Goal: Information Seeking & Learning: Stay updated

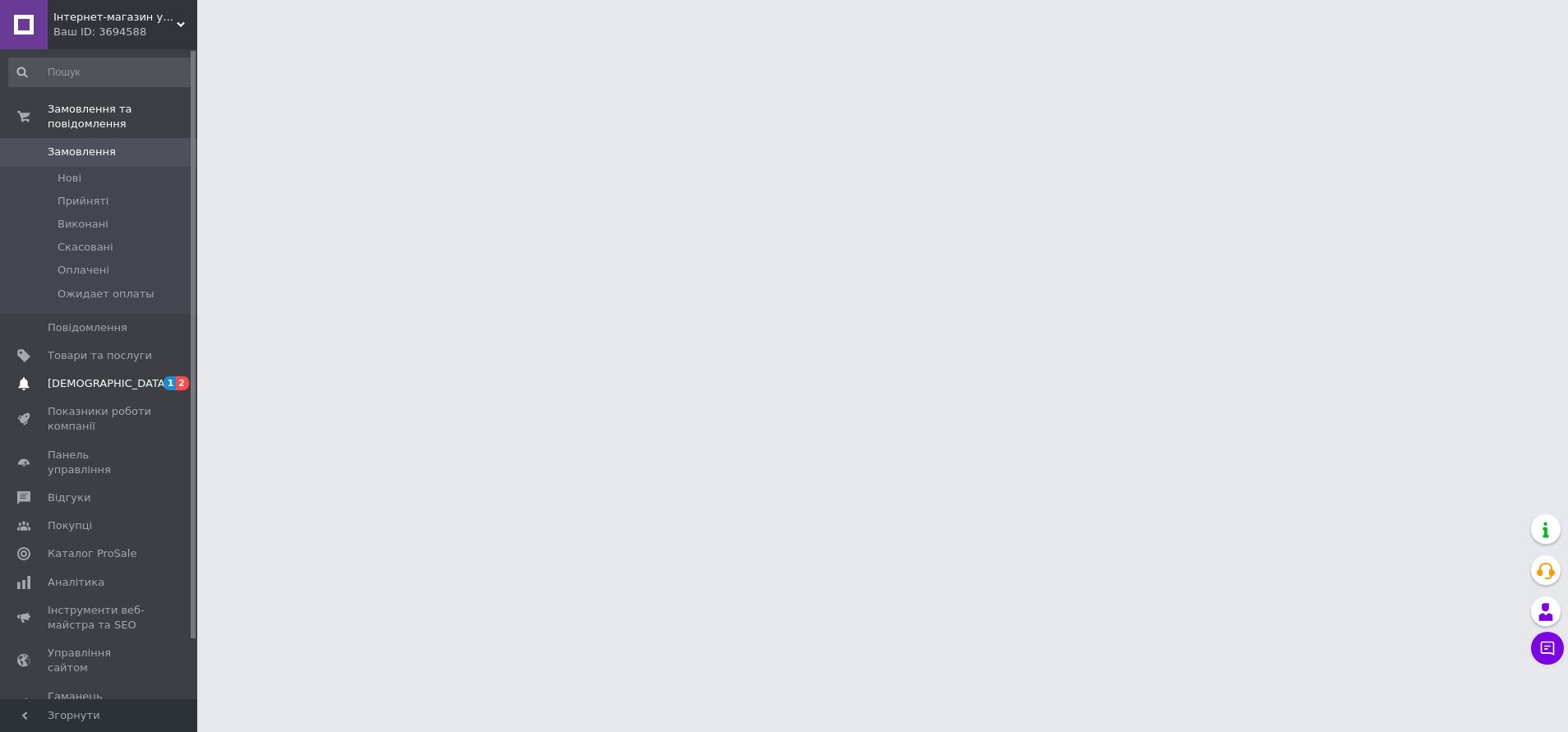
click at [115, 376] on span "[DEMOGRAPHIC_DATA]" at bounding box center [100, 384] width 105 height 14
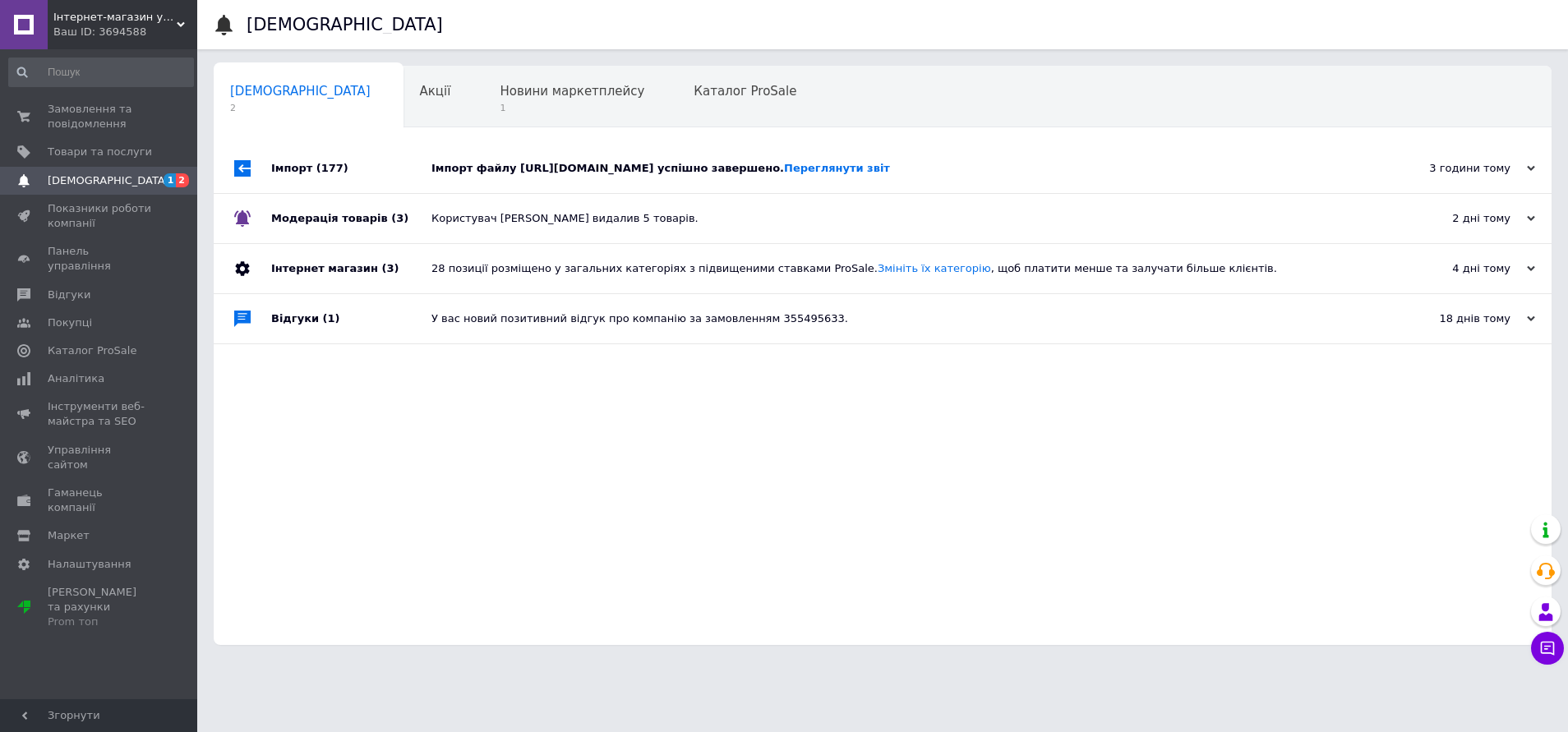
click at [617, 175] on div "Імпорт файлу [URL][DOMAIN_NAME] успішно завершено. Переглянути звіт" at bounding box center [901, 168] width 940 height 14
click at [483, 99] on div "Новини маркетплейсу 1" at bounding box center [580, 97] width 194 height 62
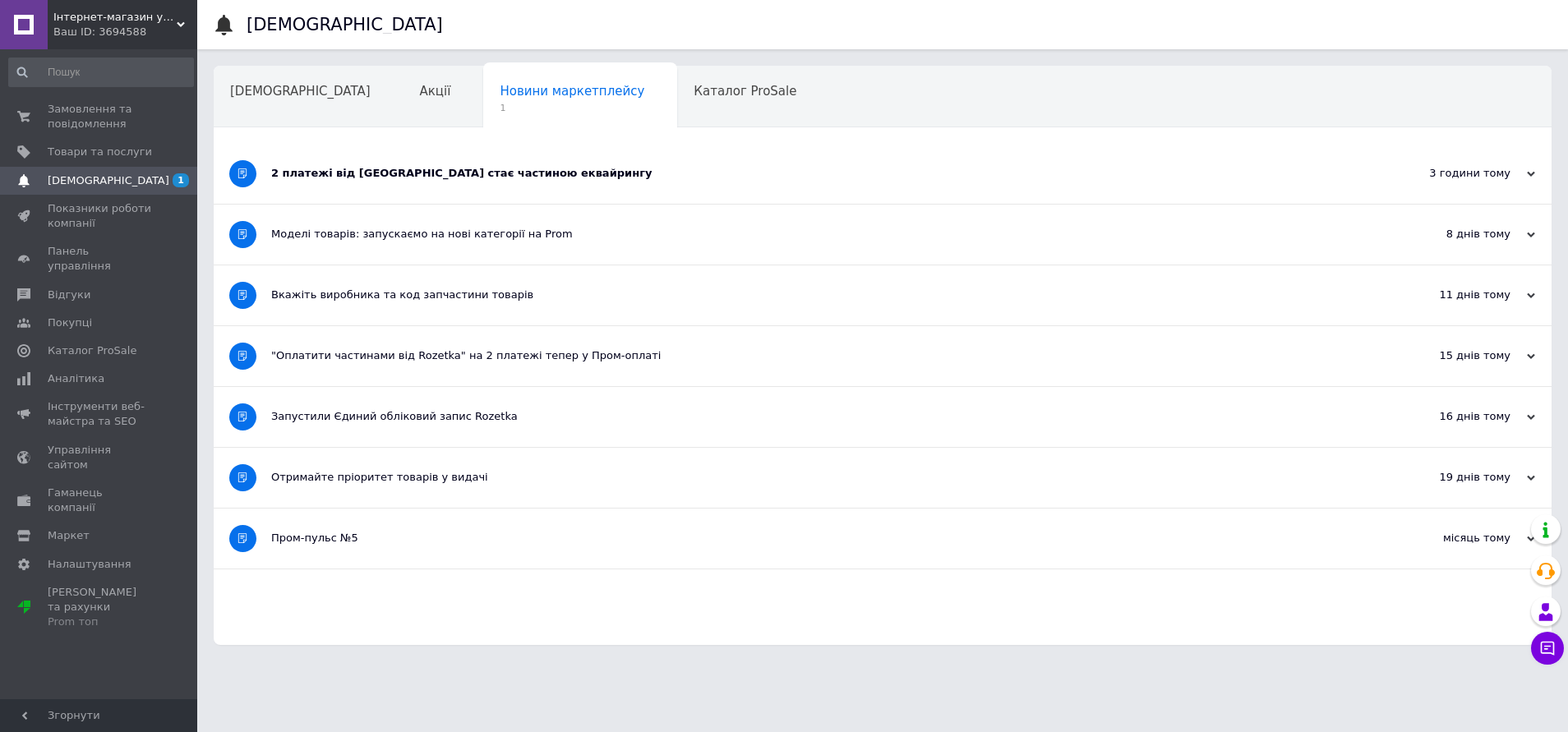
click at [439, 181] on div "2 платежі від [GEOGRAPHIC_DATA] стає частиною еквайрингу" at bounding box center [821, 173] width 1099 height 14
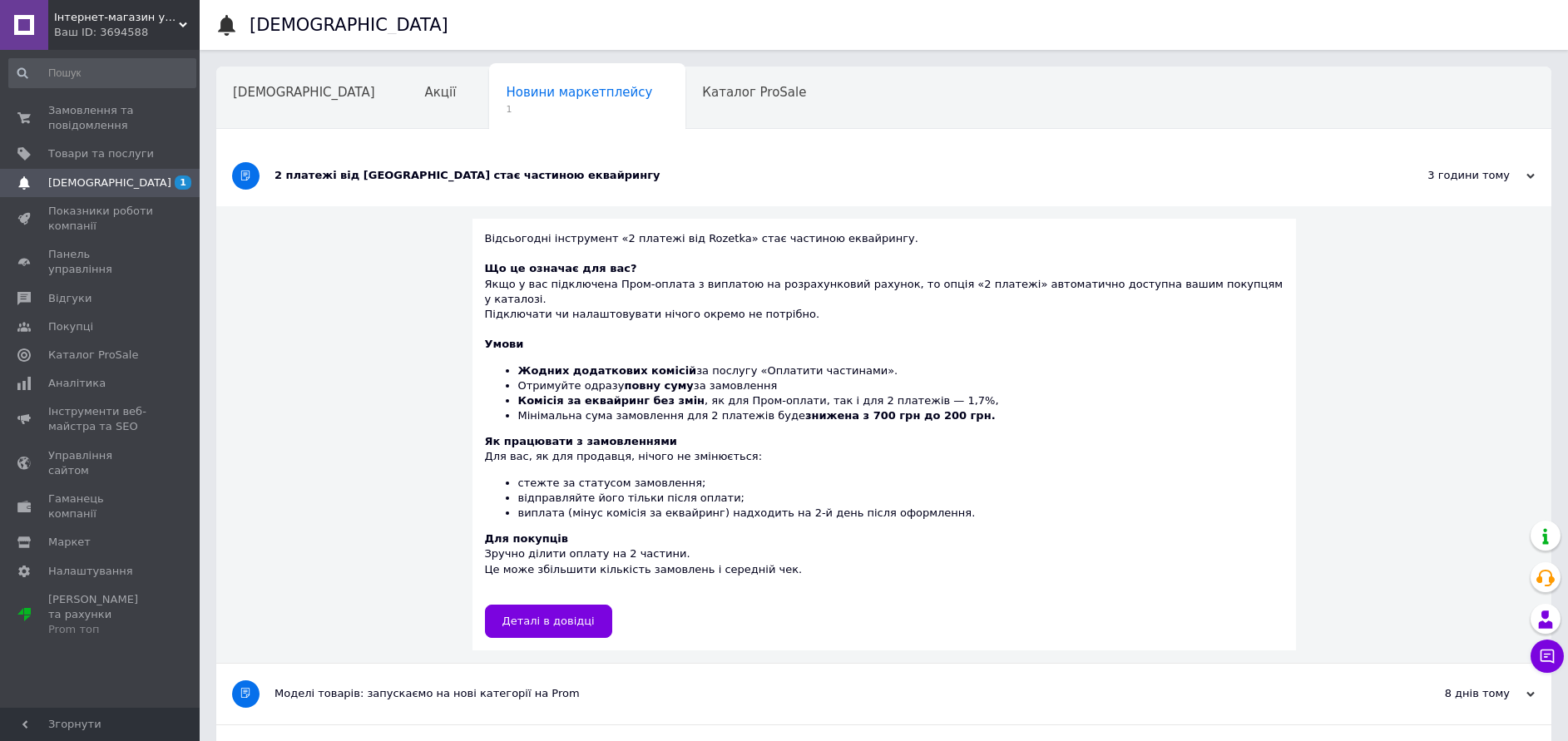
click at [253, 60] on div "Сповіщення Сповіщення Акції Новини маркетплейсу 1 Каталог ProSale Навчання та з…" at bounding box center [885, 524] width 1369 height 1050
click at [238, 30] on div at bounding box center [233, 25] width 33 height 50
click at [270, 109] on div "[DEMOGRAPHIC_DATA]" at bounding box center [313, 99] width 192 height 63
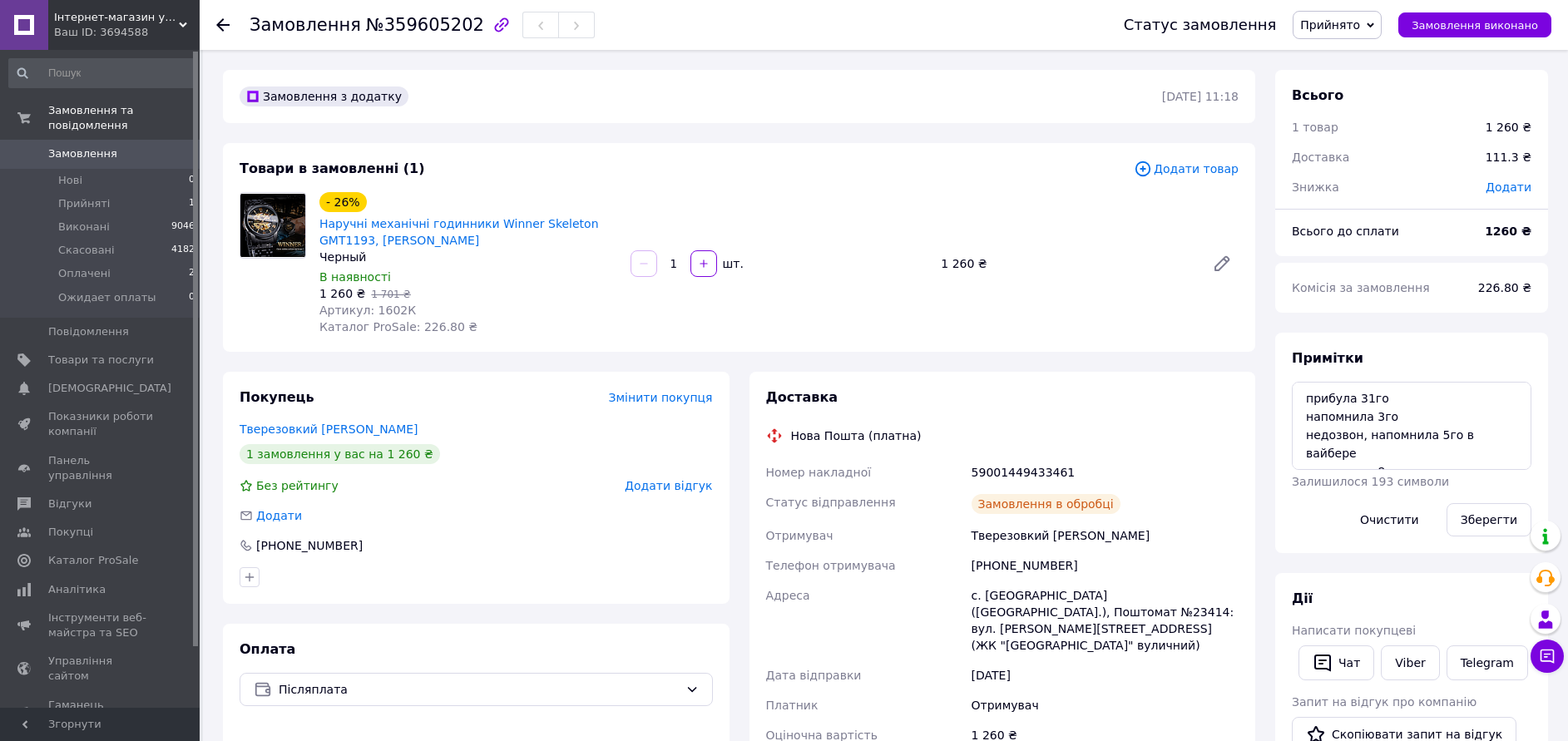
scroll to position [143, 0]
